Goal: Navigation & Orientation: Find specific page/section

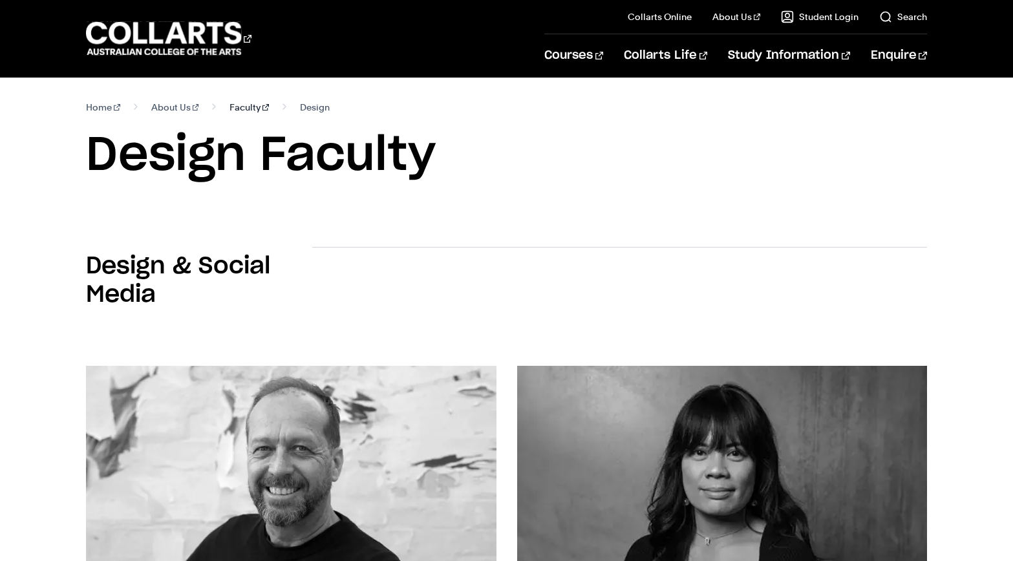
click at [229, 104] on link "Faculty" at bounding box center [248, 107] width 39 height 18
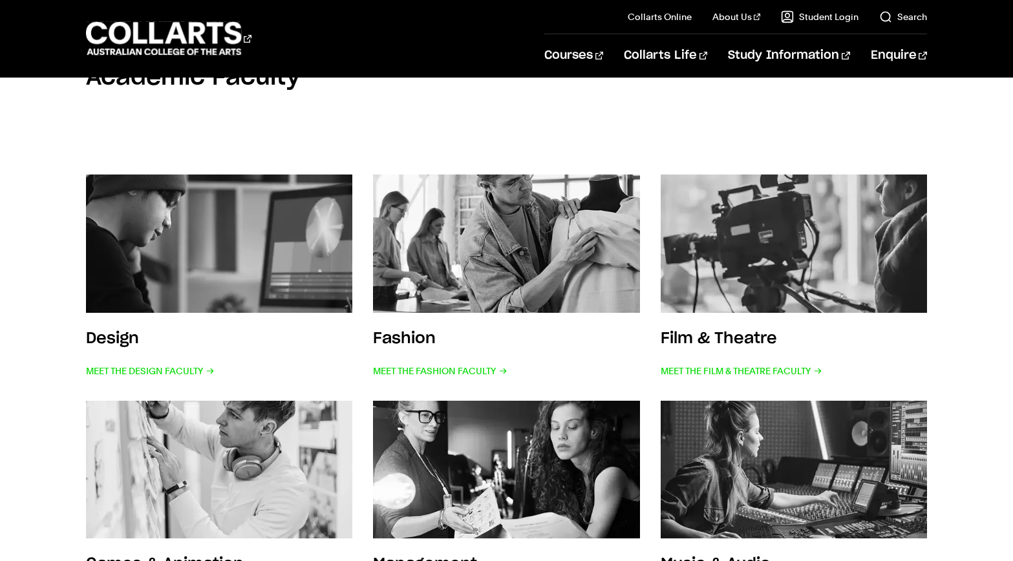
scroll to position [65, 0]
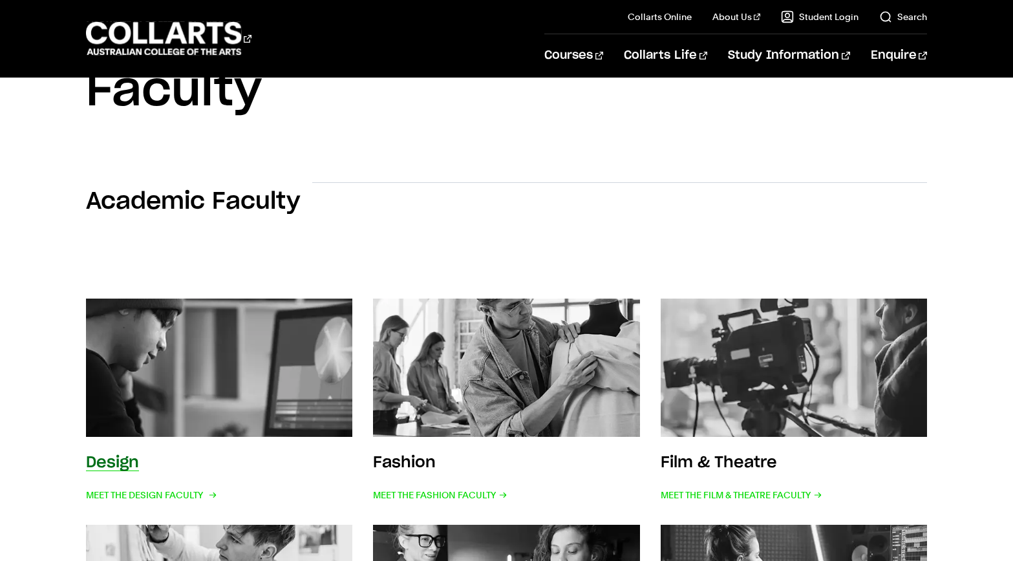
click at [108, 455] on h3 "Design" at bounding box center [112, 463] width 53 height 16
